Goal: Information Seeking & Learning: Check status

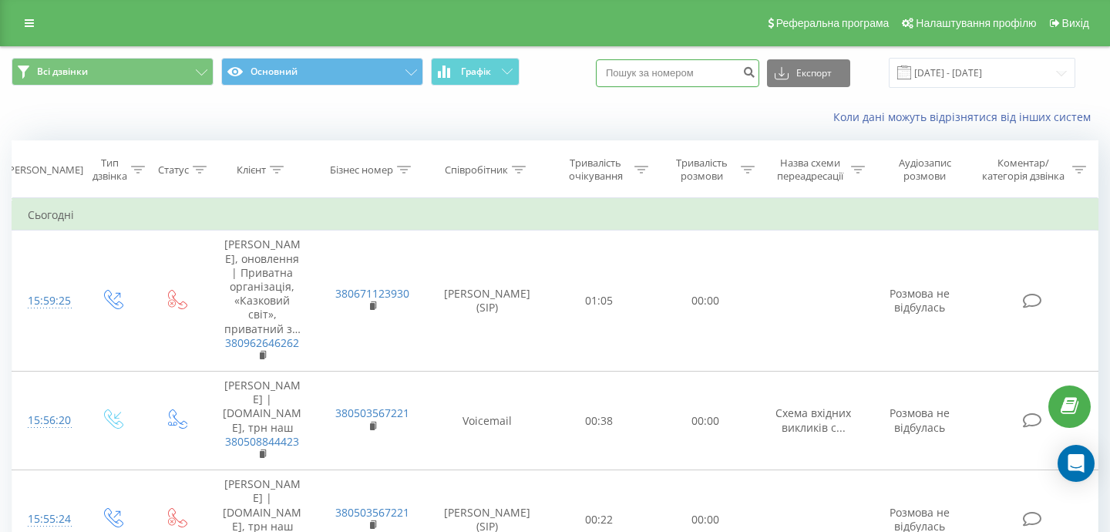
click at [716, 61] on input at bounding box center [677, 73] width 163 height 28
paste input "17-17581773901307760"
type input "17-17581773901307760"
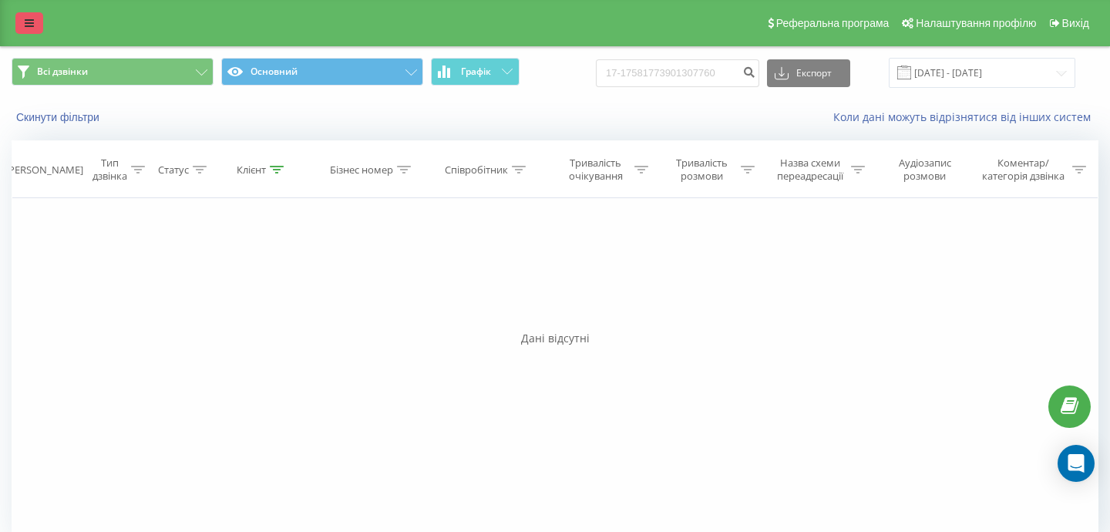
click at [30, 18] on icon at bounding box center [29, 23] width 9 height 11
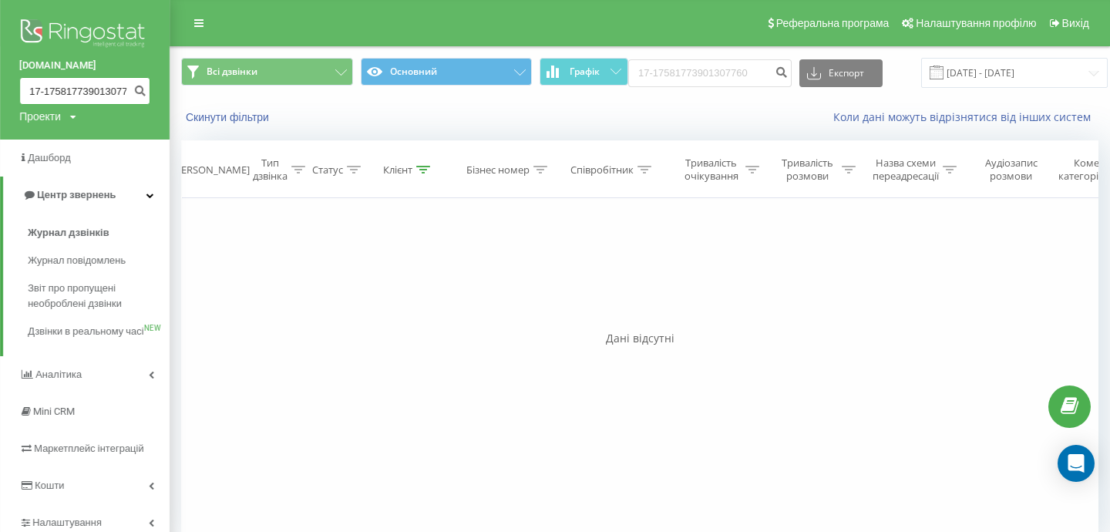
click at [86, 87] on input "17-17581773901307760" at bounding box center [84, 91] width 131 height 28
paste input "17-1758"
type input "17-1758177317-1758901307760"
paste input "17-17581773901307760"
type input "17-17581773901307760"
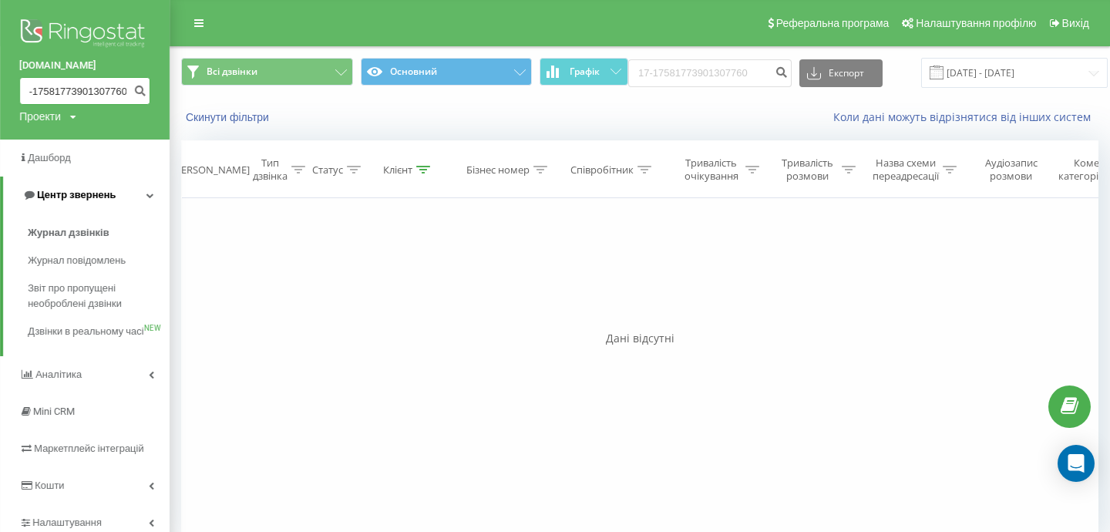
scroll to position [64, 0]
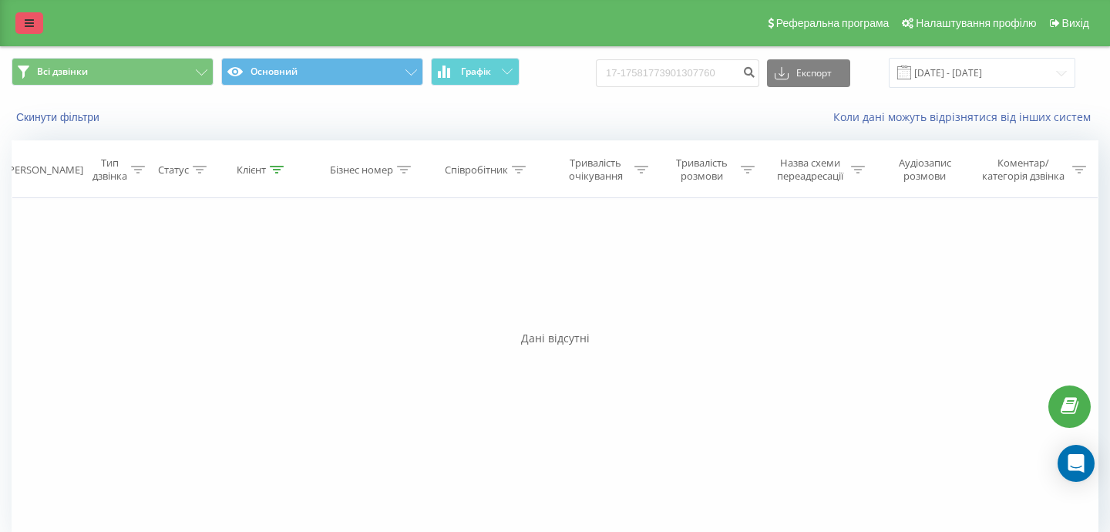
click at [27, 25] on icon at bounding box center [29, 23] width 9 height 11
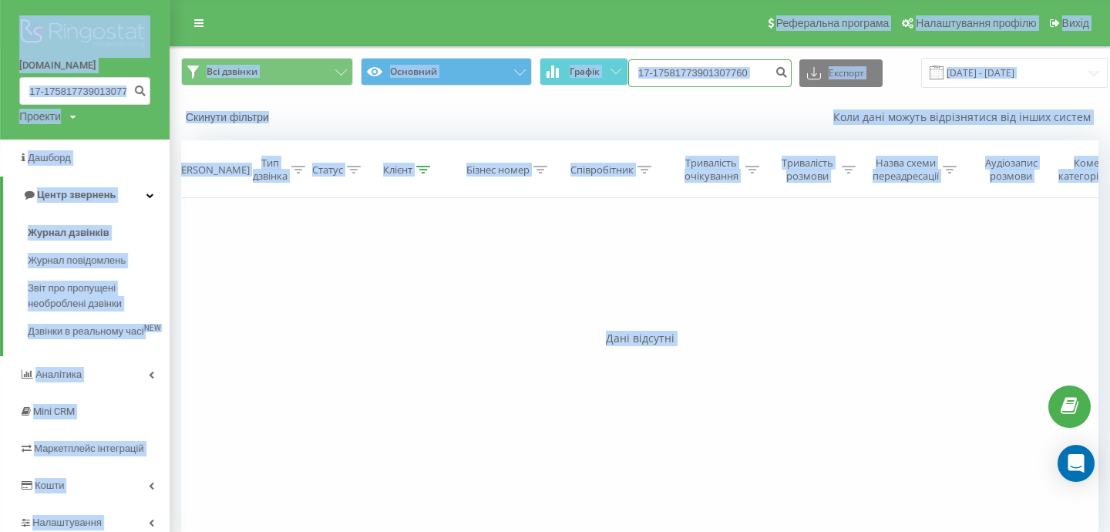
click at [729, 69] on input "17-17581773901307760" at bounding box center [709, 73] width 163 height 28
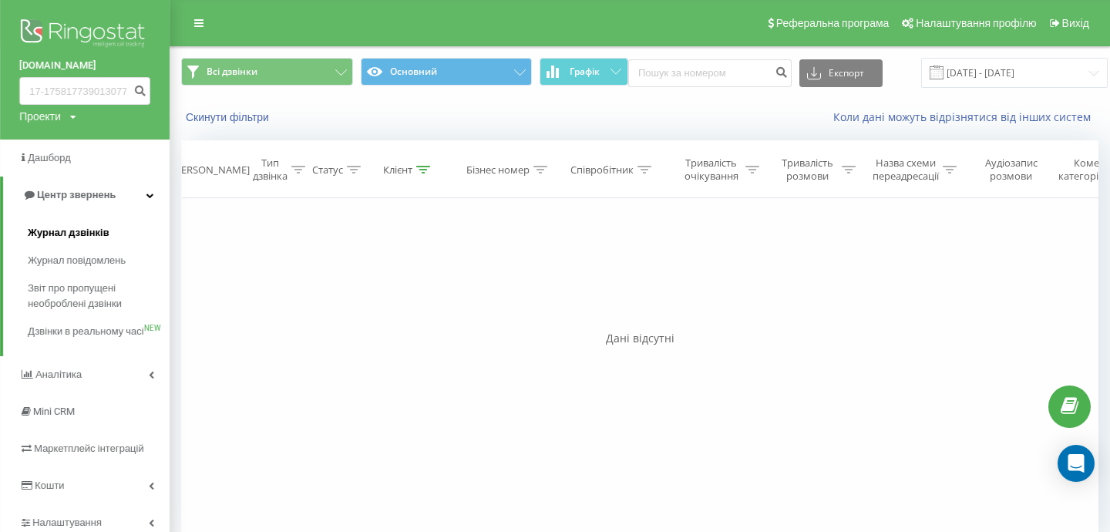
click at [80, 241] on span "Журнал дзвінків" at bounding box center [69, 232] width 82 height 15
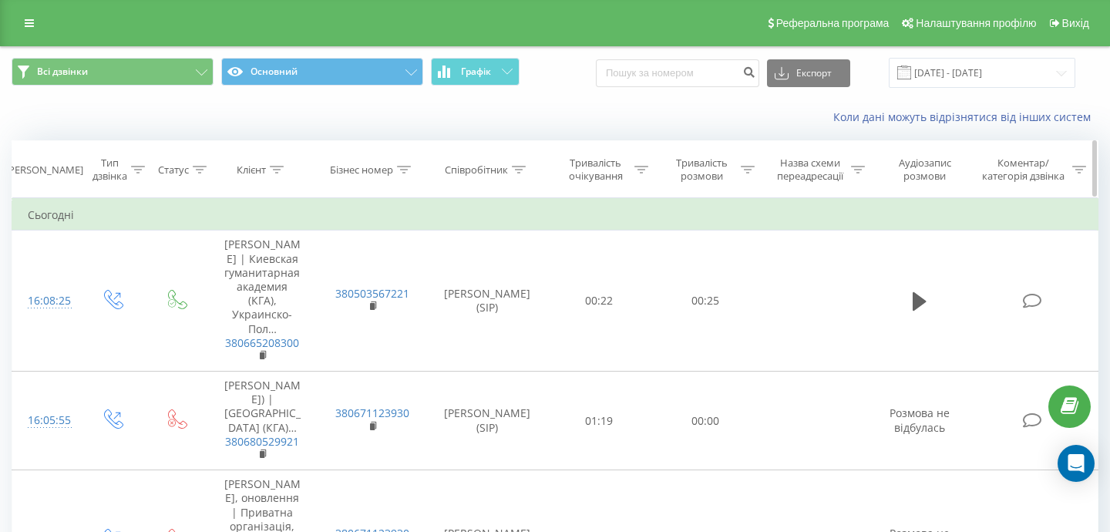
click at [55, 166] on div "[PERSON_NAME]" at bounding box center [44, 169] width 78 height 13
click at [978, 83] on input "[DATE] - [DATE]" at bounding box center [982, 73] width 187 height 30
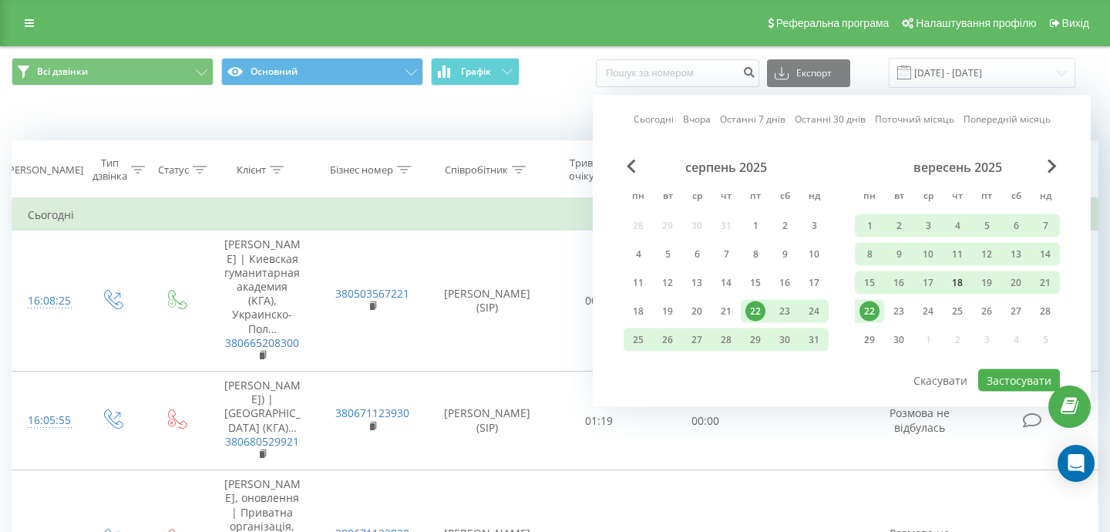
click at [961, 283] on div "18" at bounding box center [958, 283] width 20 height 20
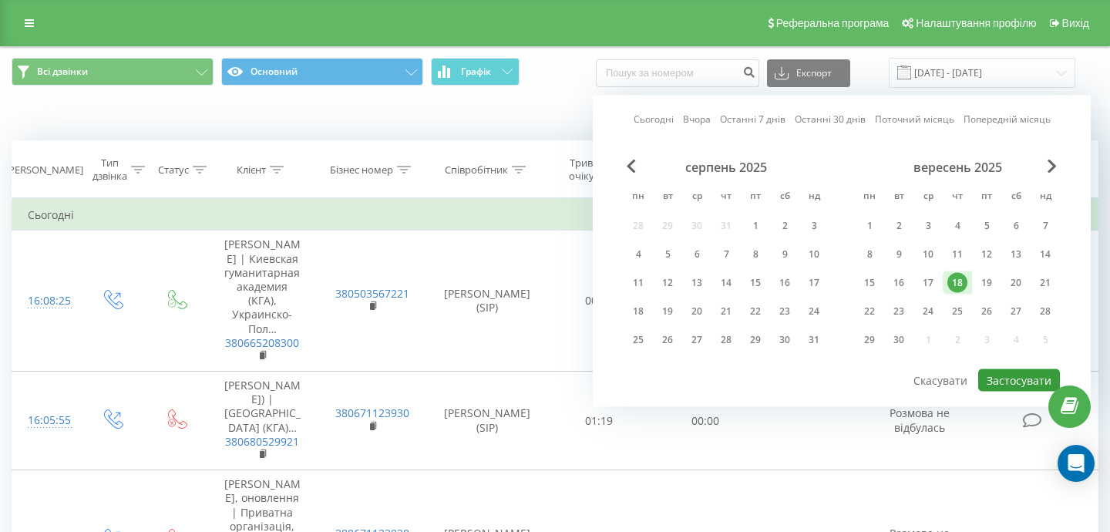
click at [1005, 384] on button "Застосувати" at bounding box center [1019, 380] width 82 height 22
type input "[DATE] - [DATE]"
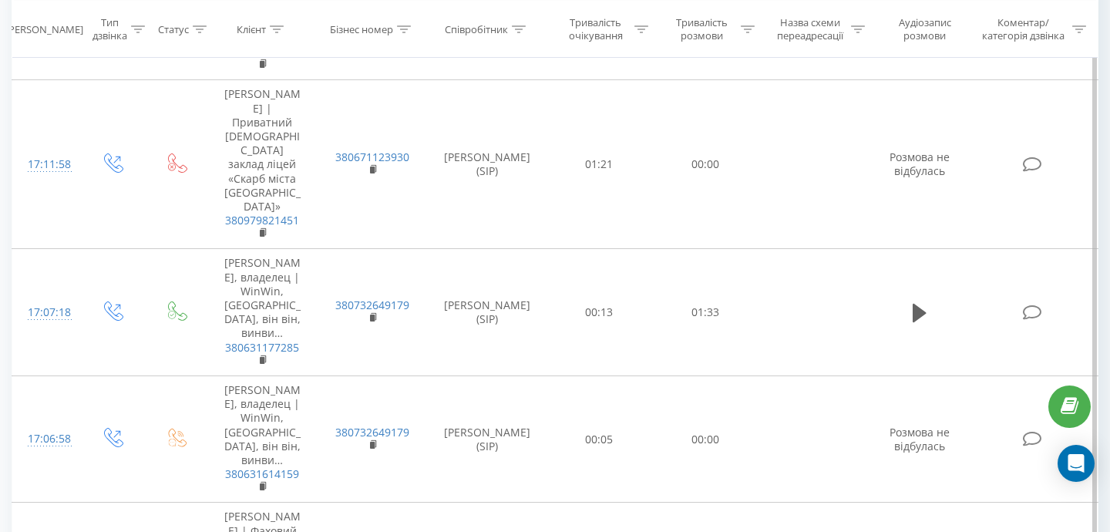
scroll to position [2817, 0]
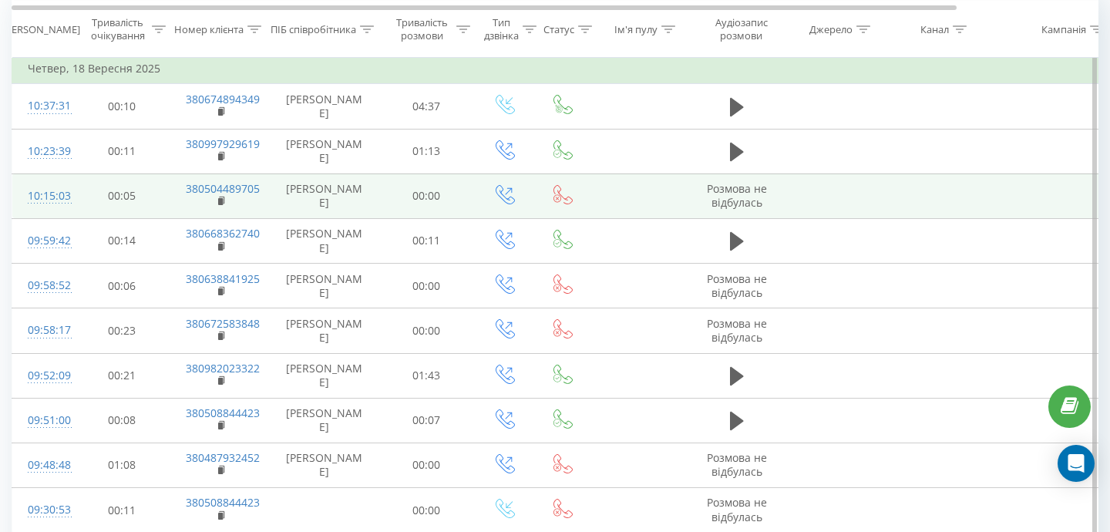
scroll to position [148, 0]
